Goal: Task Accomplishment & Management: Manage account settings

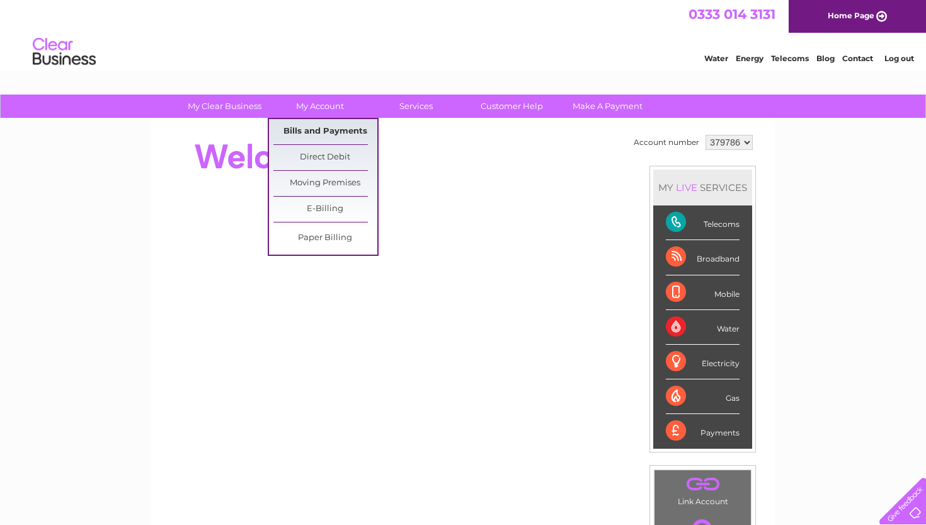
click at [345, 130] on link "Bills and Payments" at bounding box center [325, 131] width 104 height 25
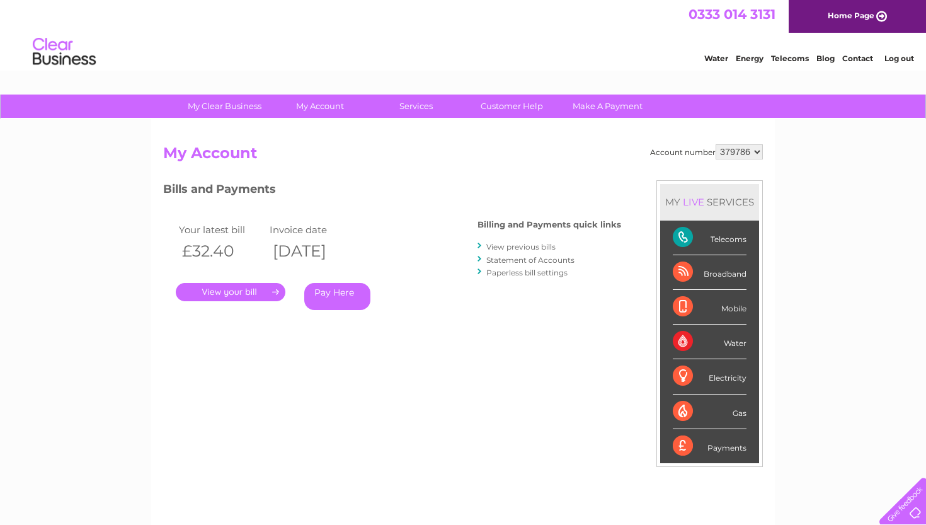
click at [514, 246] on link "View previous bills" at bounding box center [520, 246] width 69 height 9
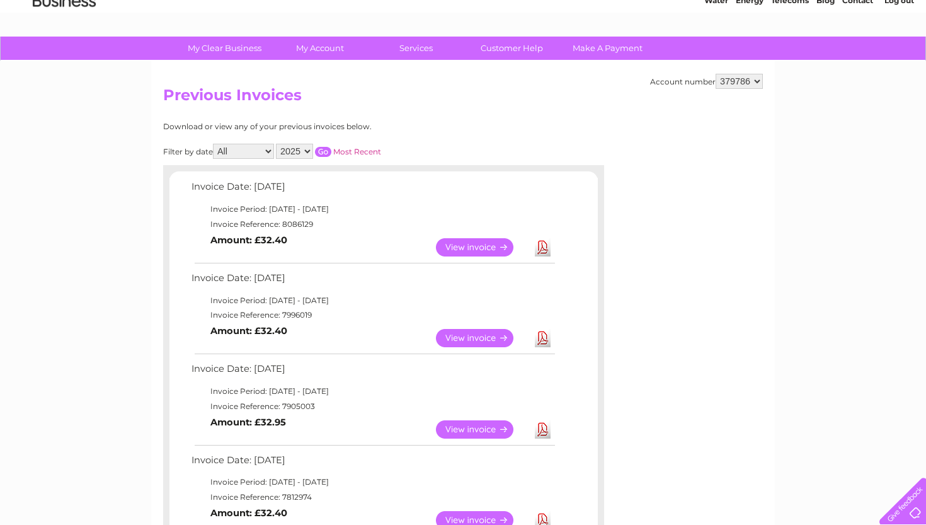
scroll to position [60, 0]
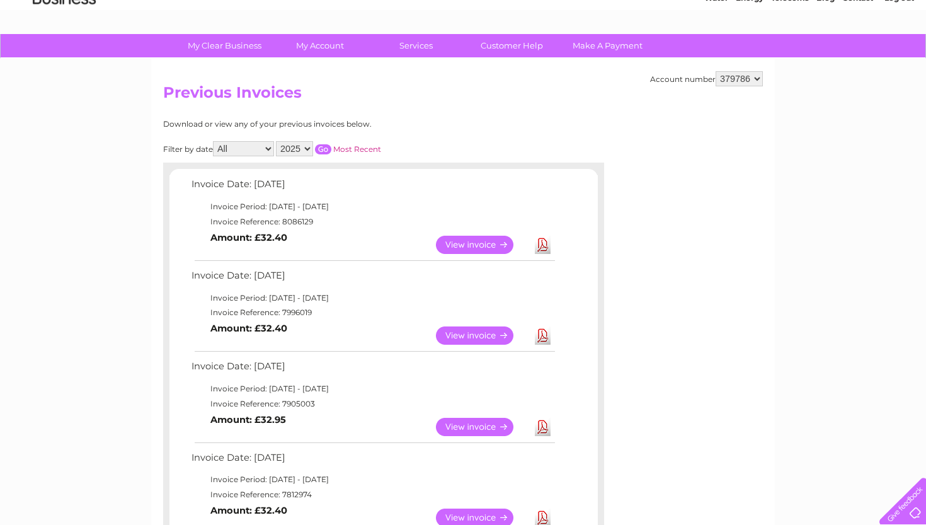
click at [487, 331] on link "View" at bounding box center [482, 335] width 93 height 18
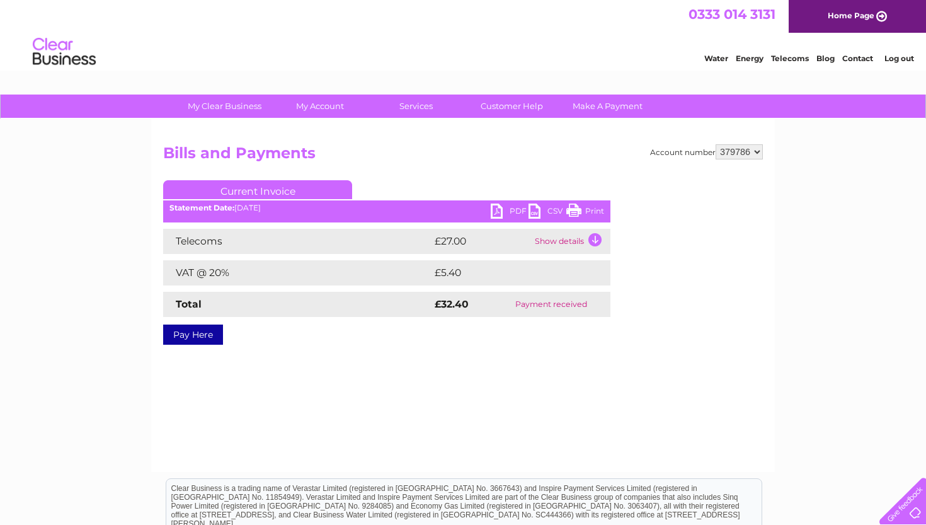
click at [508, 209] on link "PDF" at bounding box center [510, 212] width 38 height 18
click at [901, 58] on link "Log out" at bounding box center [899, 58] width 30 height 9
